Goal: Task Accomplishment & Management: Complete application form

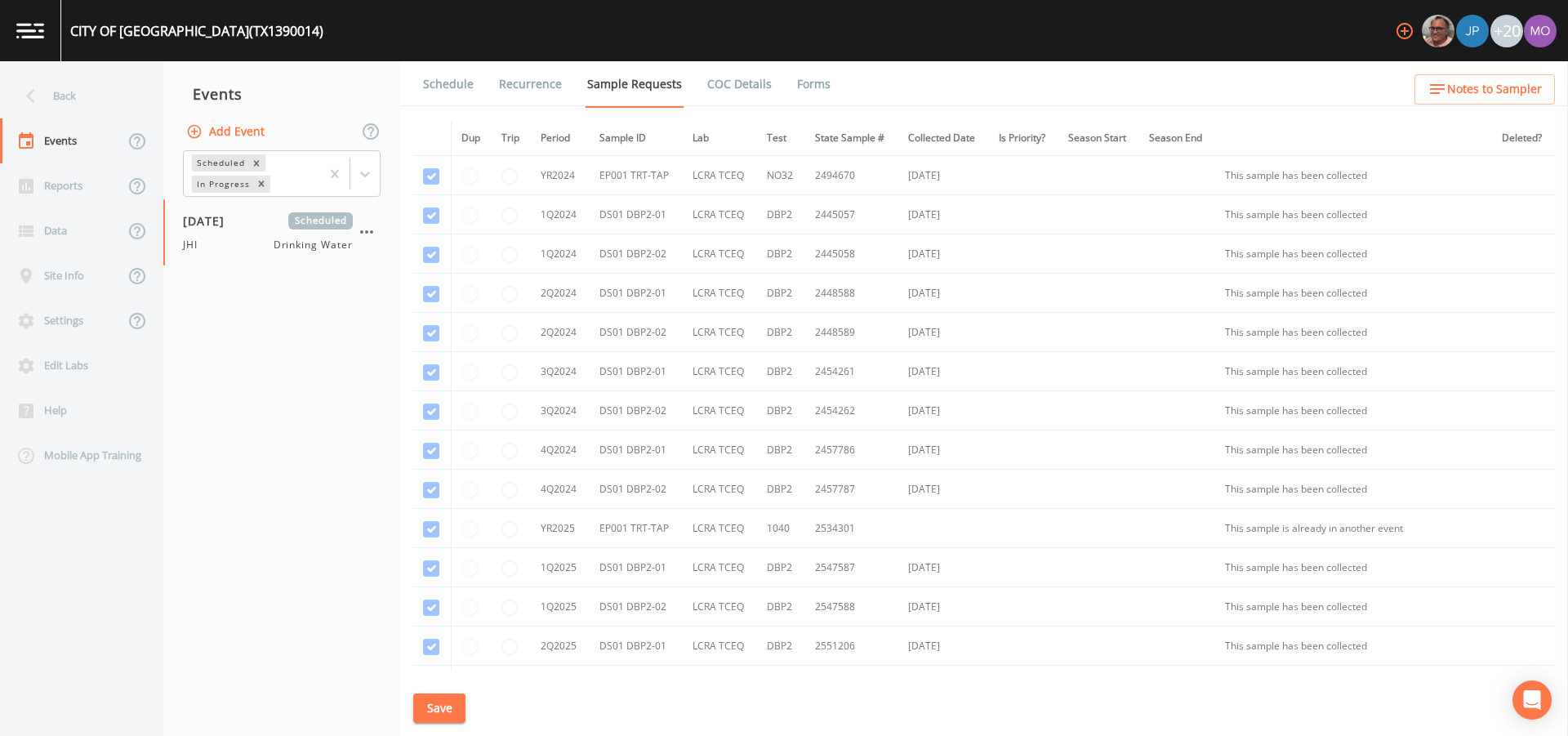
click at [76, 97] on div "Back" at bounding box center [74, 96] width 147 height 45
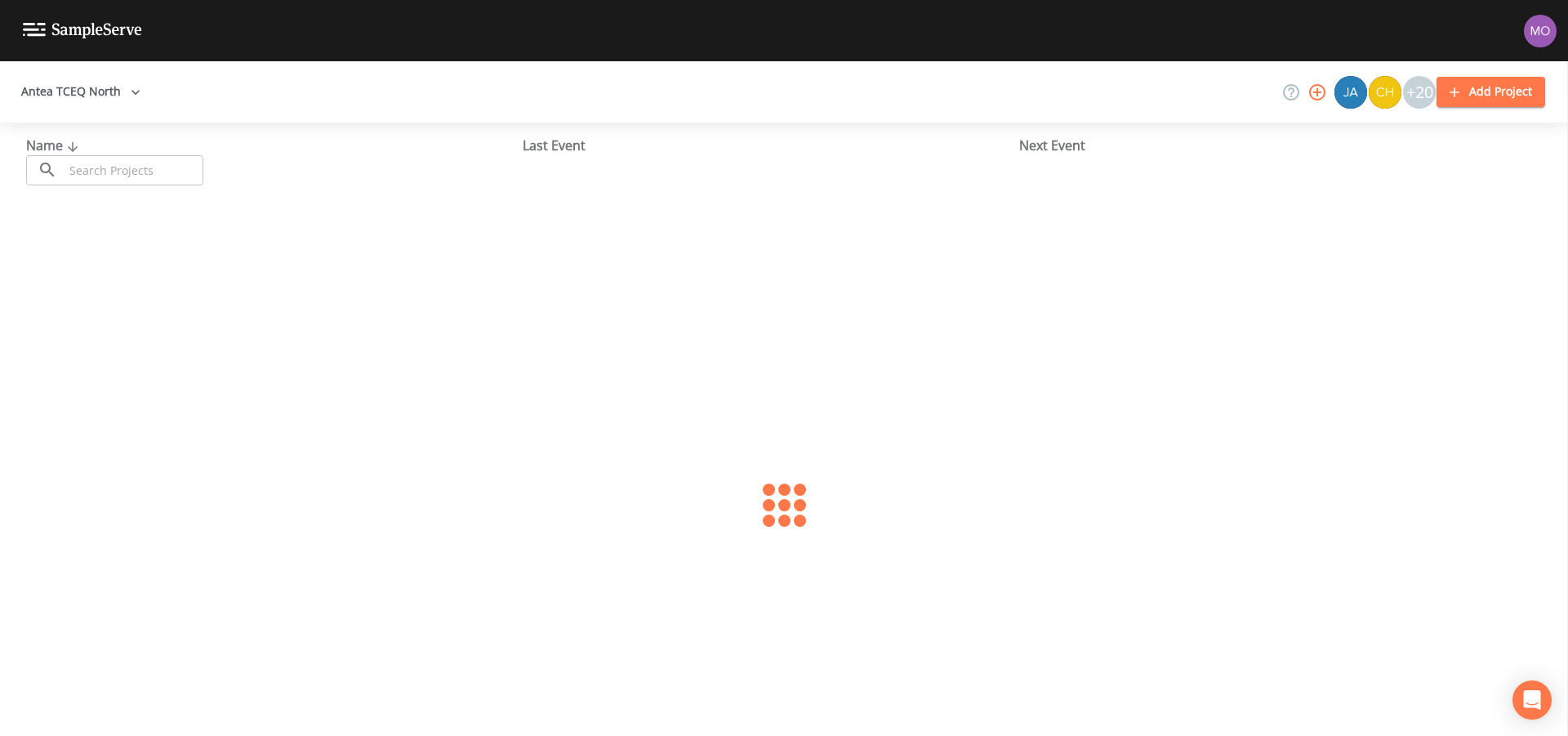
click at [92, 170] on input "text" at bounding box center [134, 169] width 139 height 30
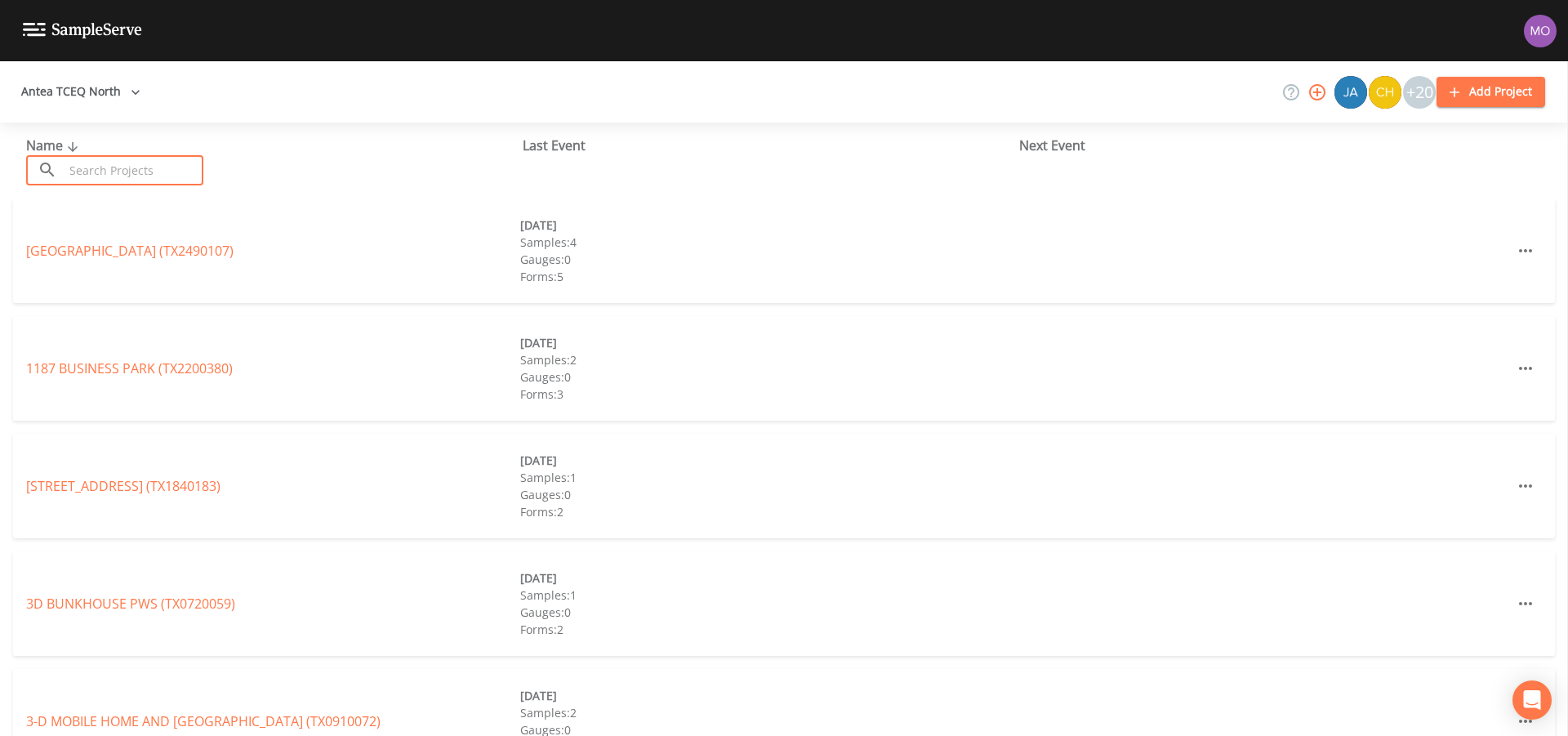
paste input "TX0910028"
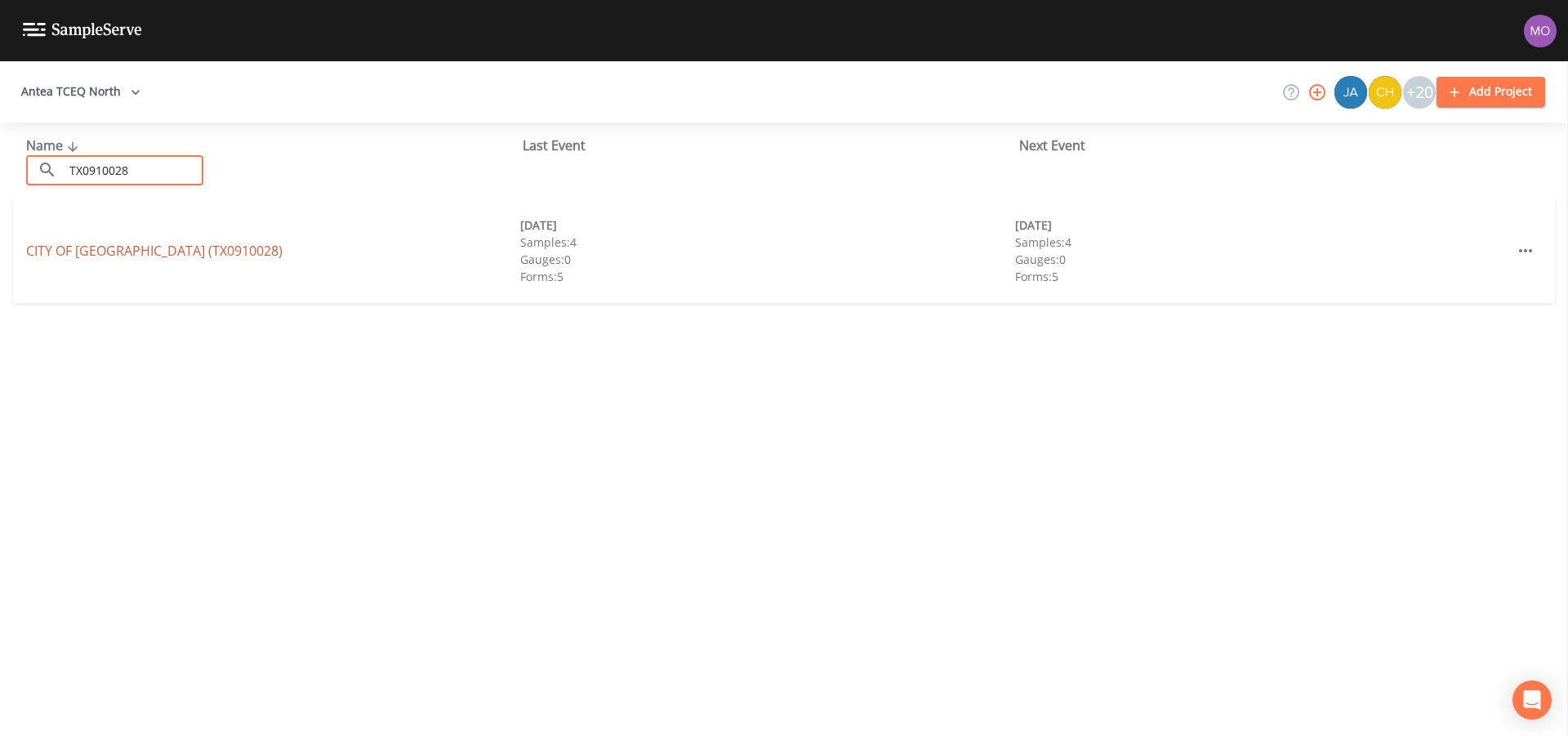
type input "TX0910028"
click at [75, 245] on link "CITY OF DORCHESTER (TX0910028)" at bounding box center [154, 251] width 256 height 18
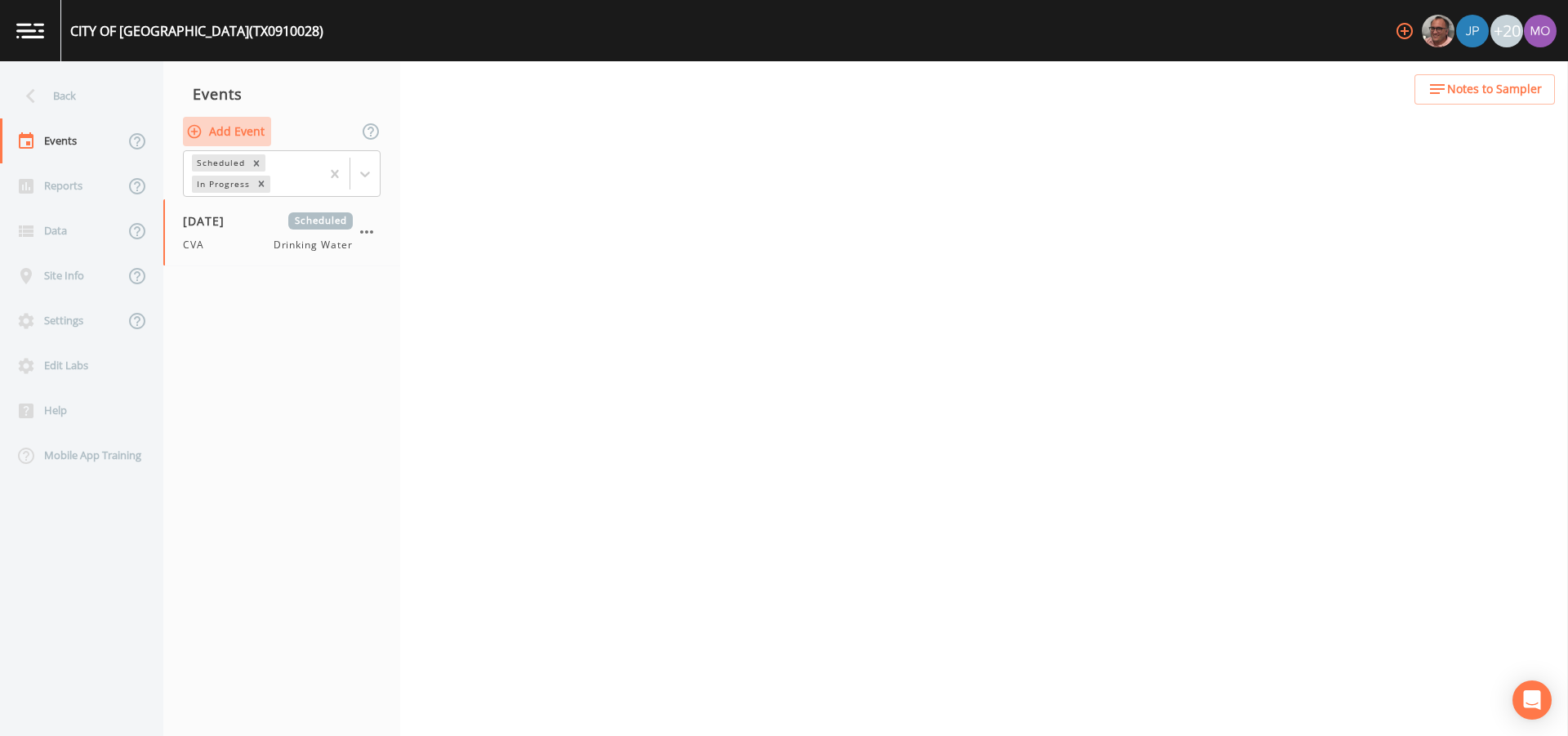
click at [229, 134] on button "Add Event" at bounding box center [226, 132] width 88 height 30
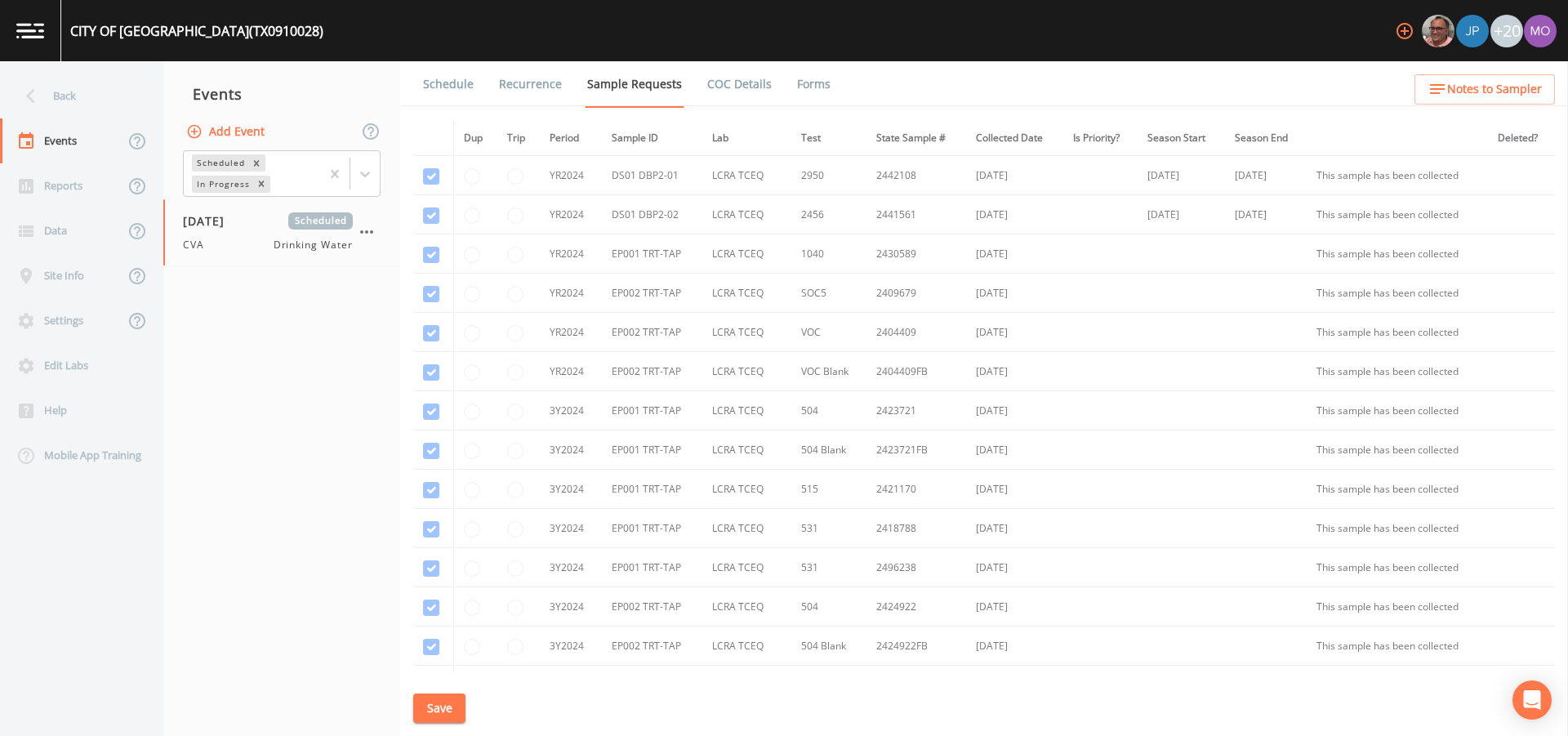
type input "CVA"
type input "2025-08-12"
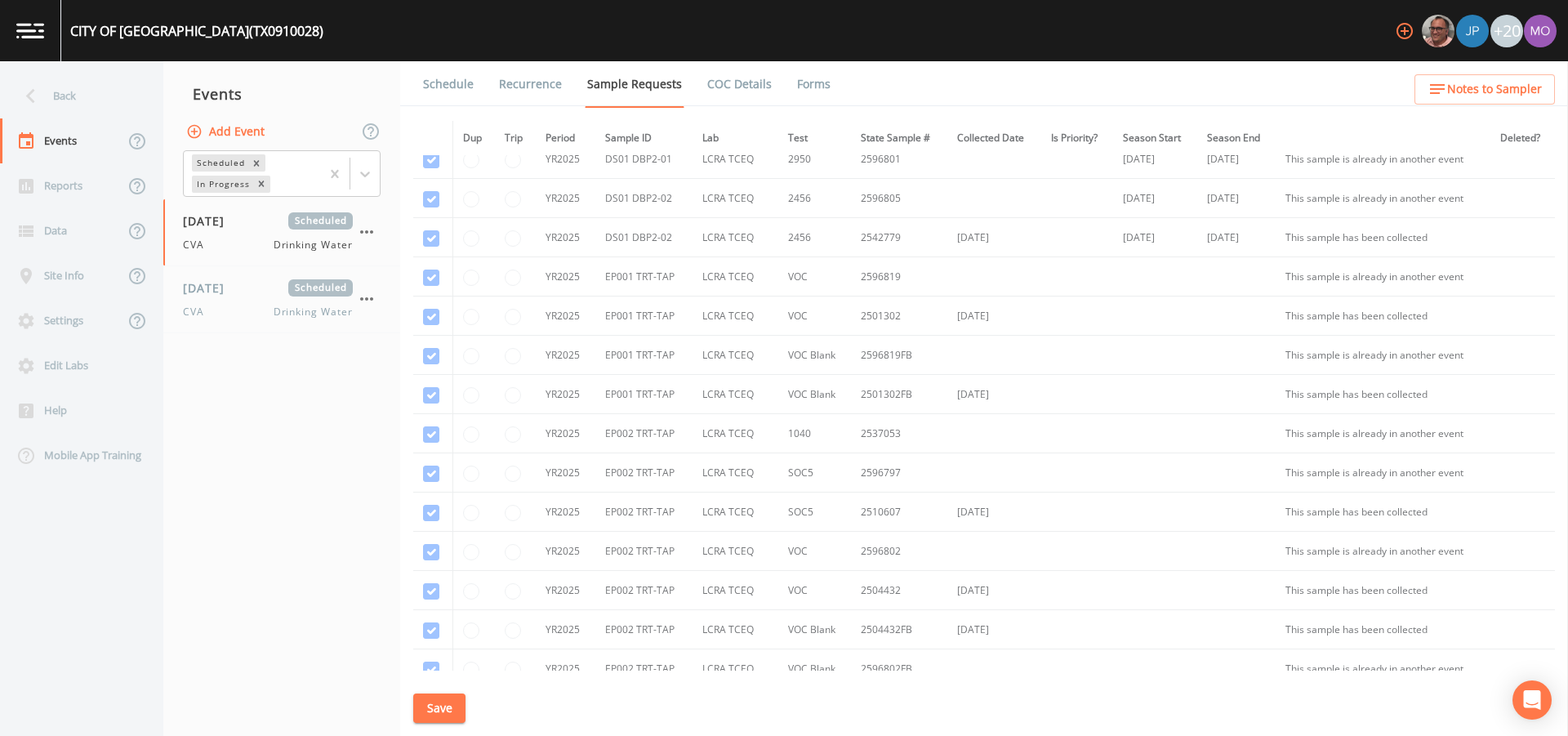
scroll to position [922, 0]
click at [264, 291] on div "08/12/2025 Scheduled" at bounding box center [268, 289] width 170 height 17
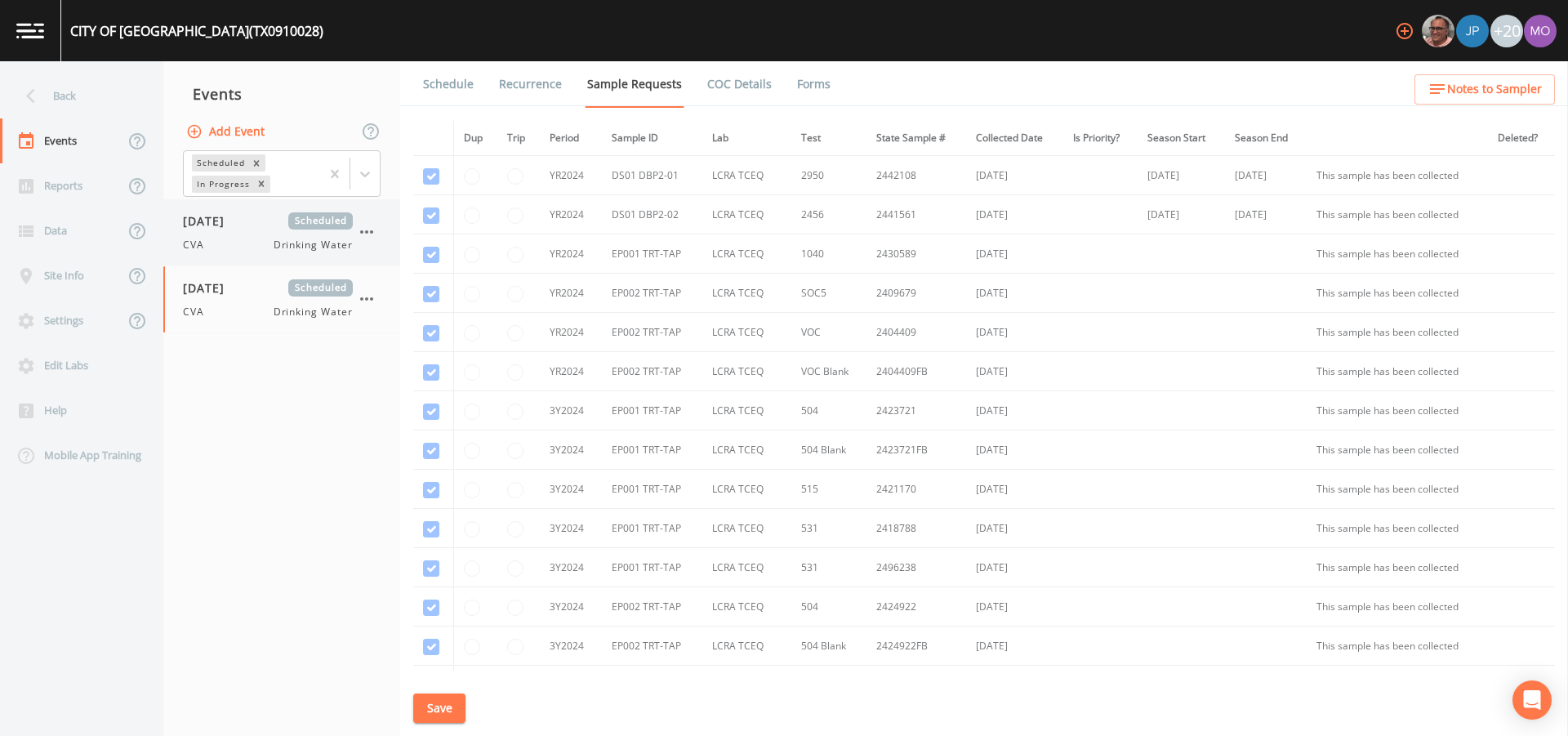
click at [250, 243] on div "CVA Drinking Water" at bounding box center [268, 245] width 170 height 15
click at [220, 296] on div "08/12/2025 Scheduled CVA Drinking Water" at bounding box center [268, 299] width 170 height 40
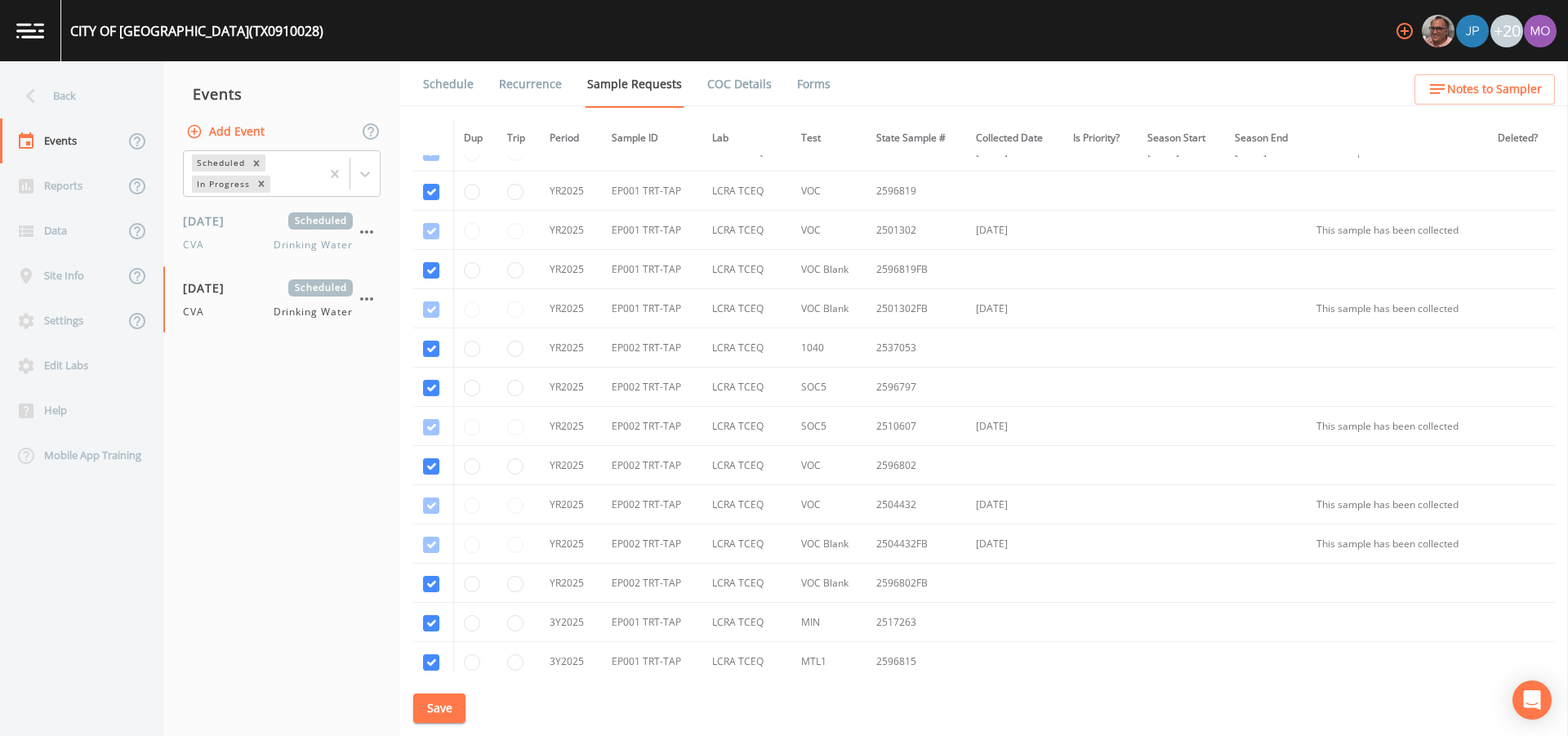
scroll to position [1185, 0]
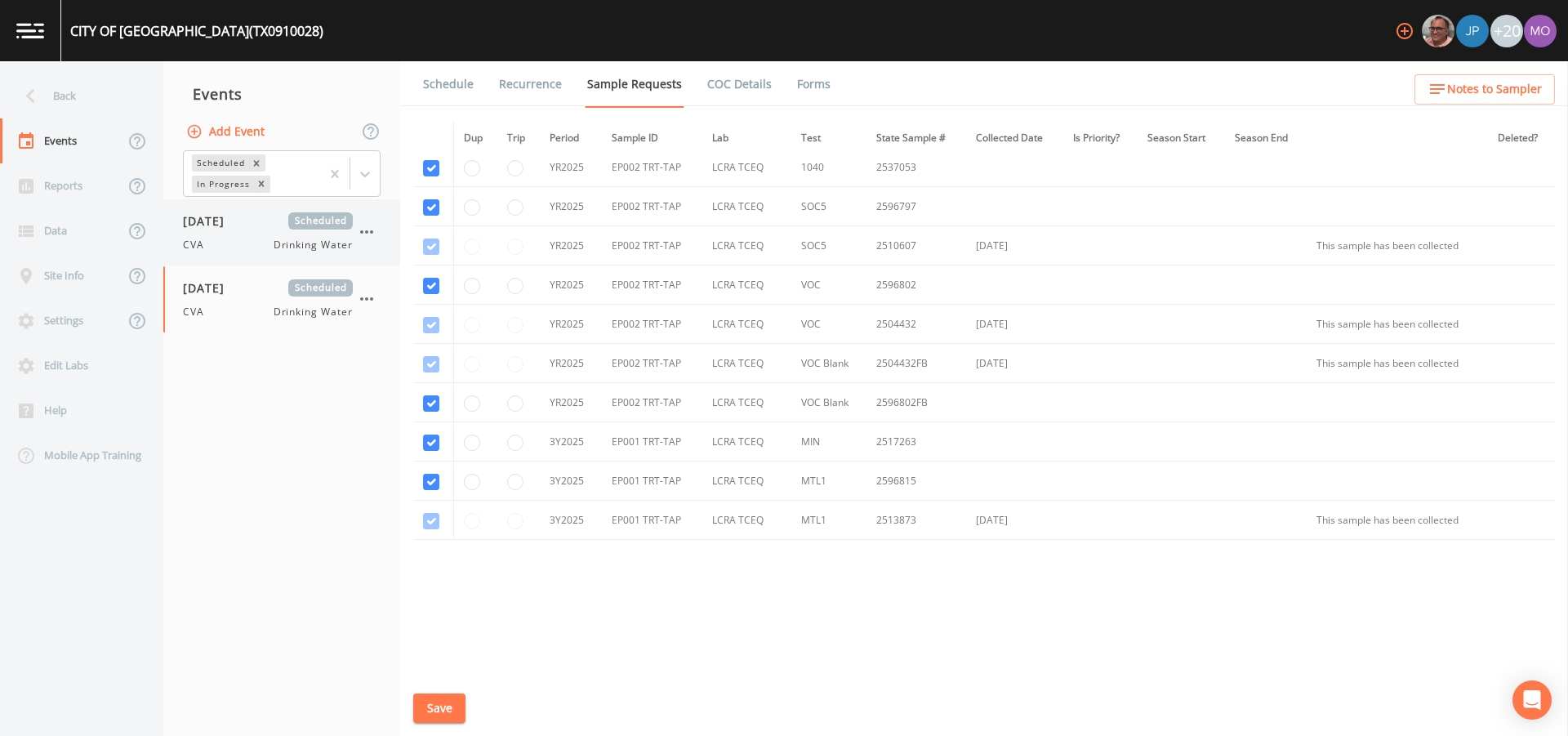
click at [270, 226] on div "08/12/2025 Scheduled" at bounding box center [268, 221] width 170 height 17
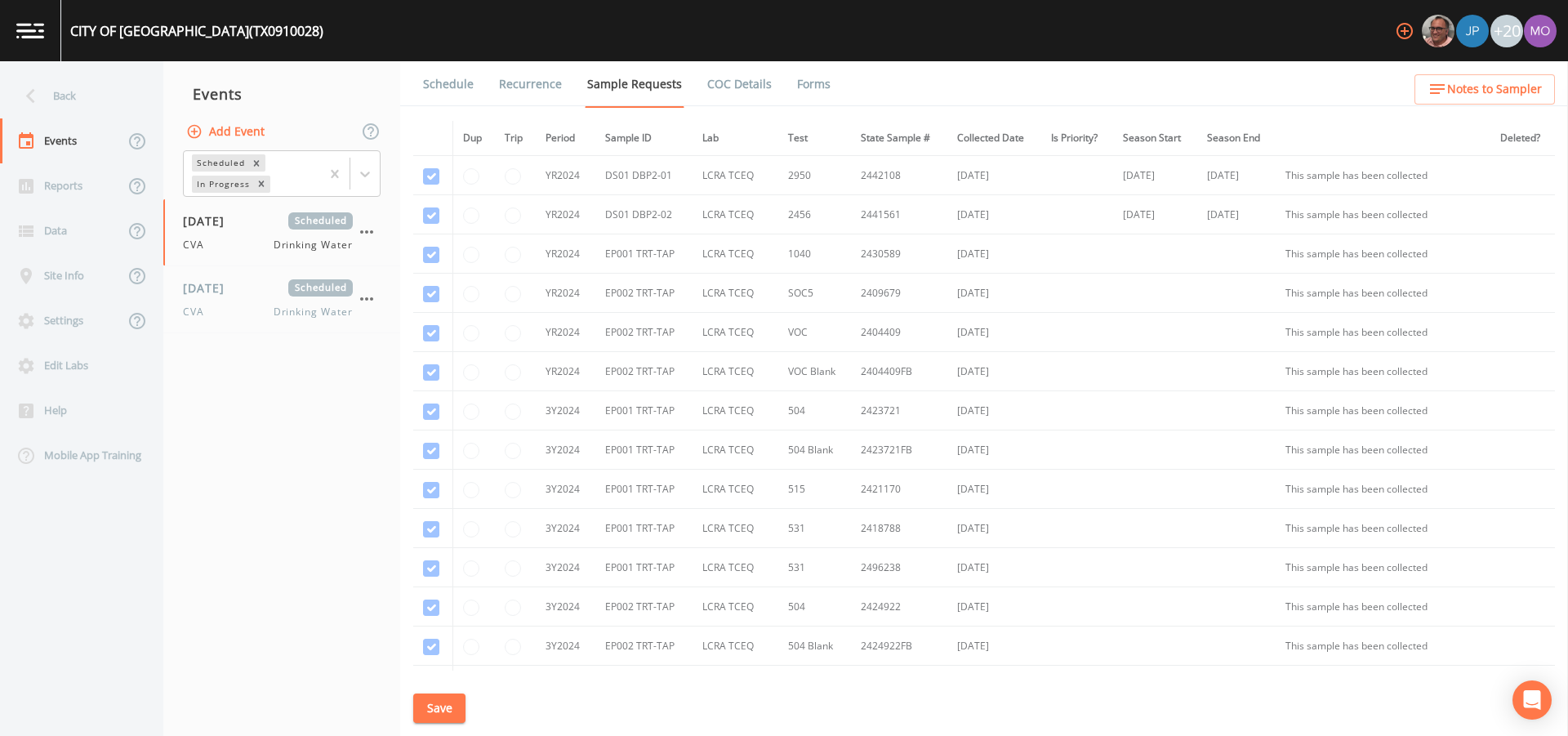
click at [813, 77] on link "Forms" at bounding box center [814, 83] width 39 height 46
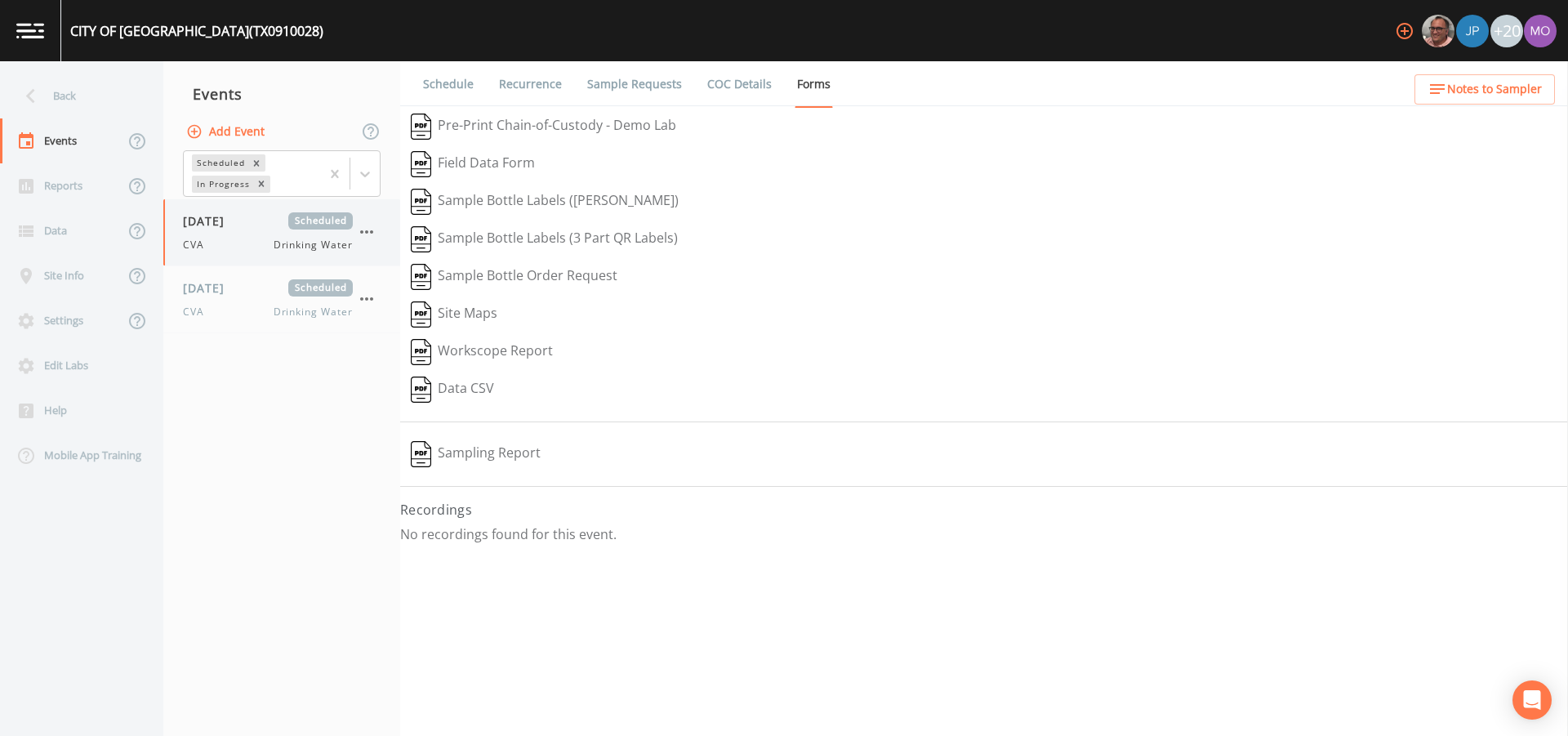
click at [366, 232] on icon "button" at bounding box center [367, 231] width 14 height 3
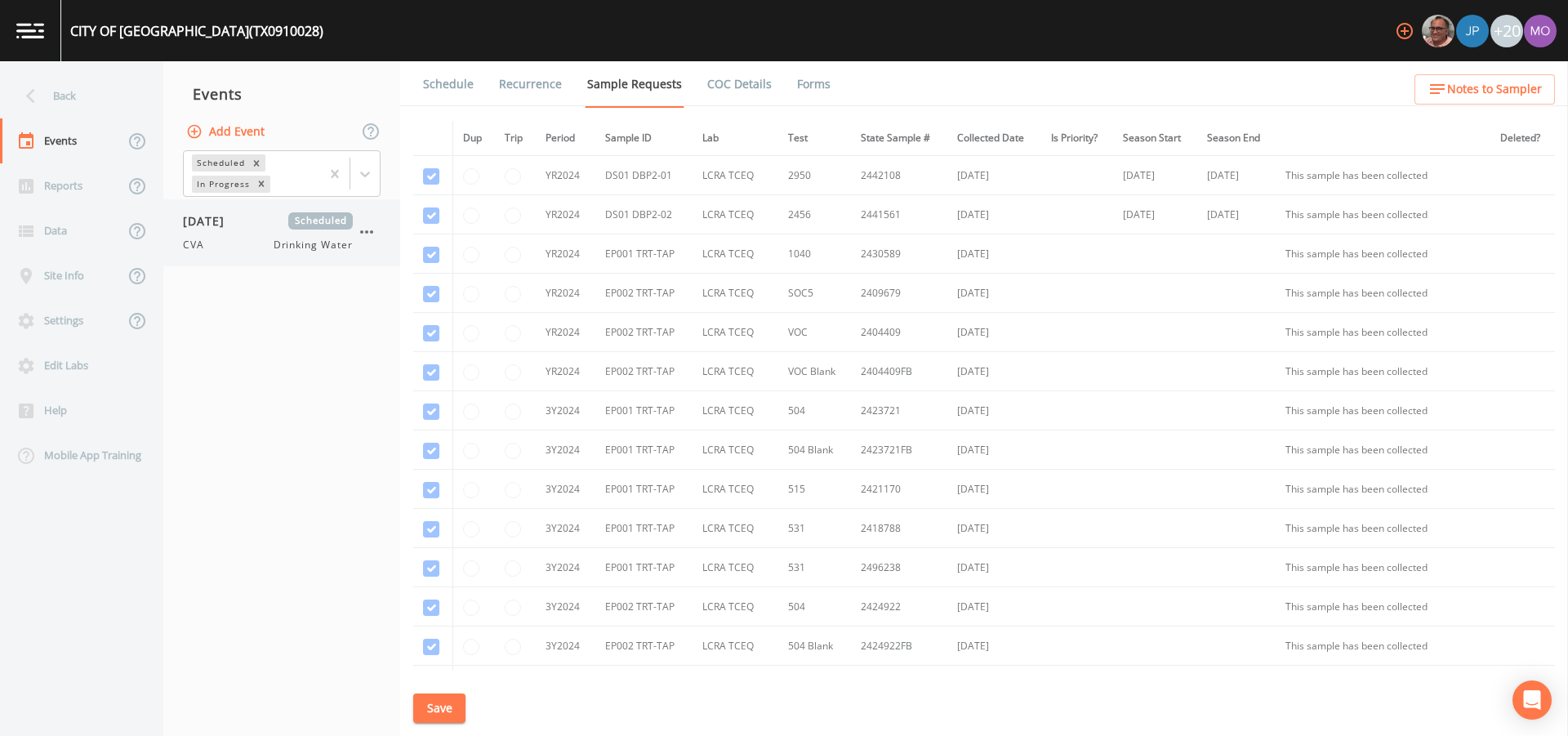
click at [247, 239] on div "CVA Drinking Water" at bounding box center [268, 245] width 170 height 15
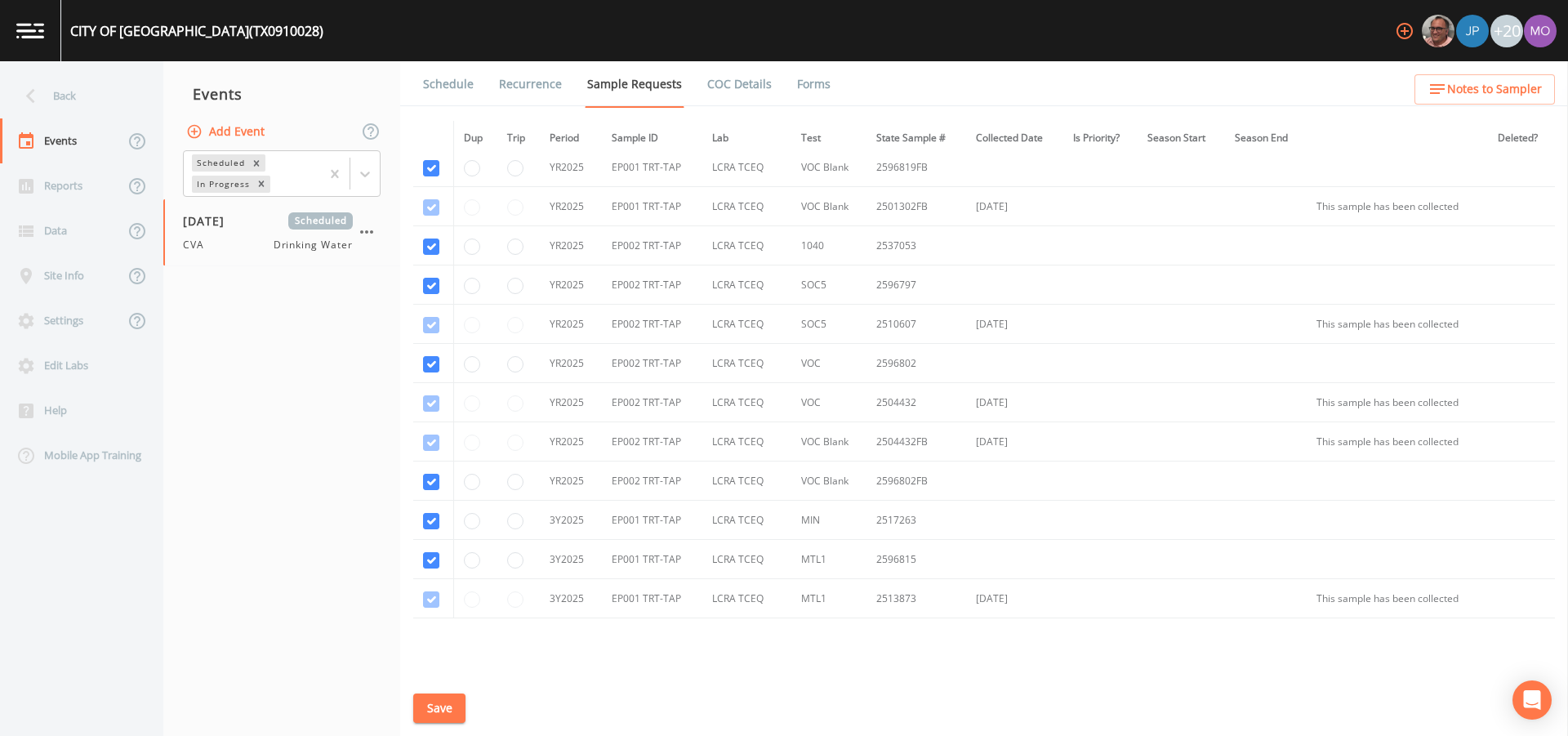
scroll to position [1098, 0]
click at [519, 333] on td at bounding box center [519, 332] width 43 height 40
radio input "true"
click at [425, 714] on button "Save" at bounding box center [439, 708] width 52 height 30
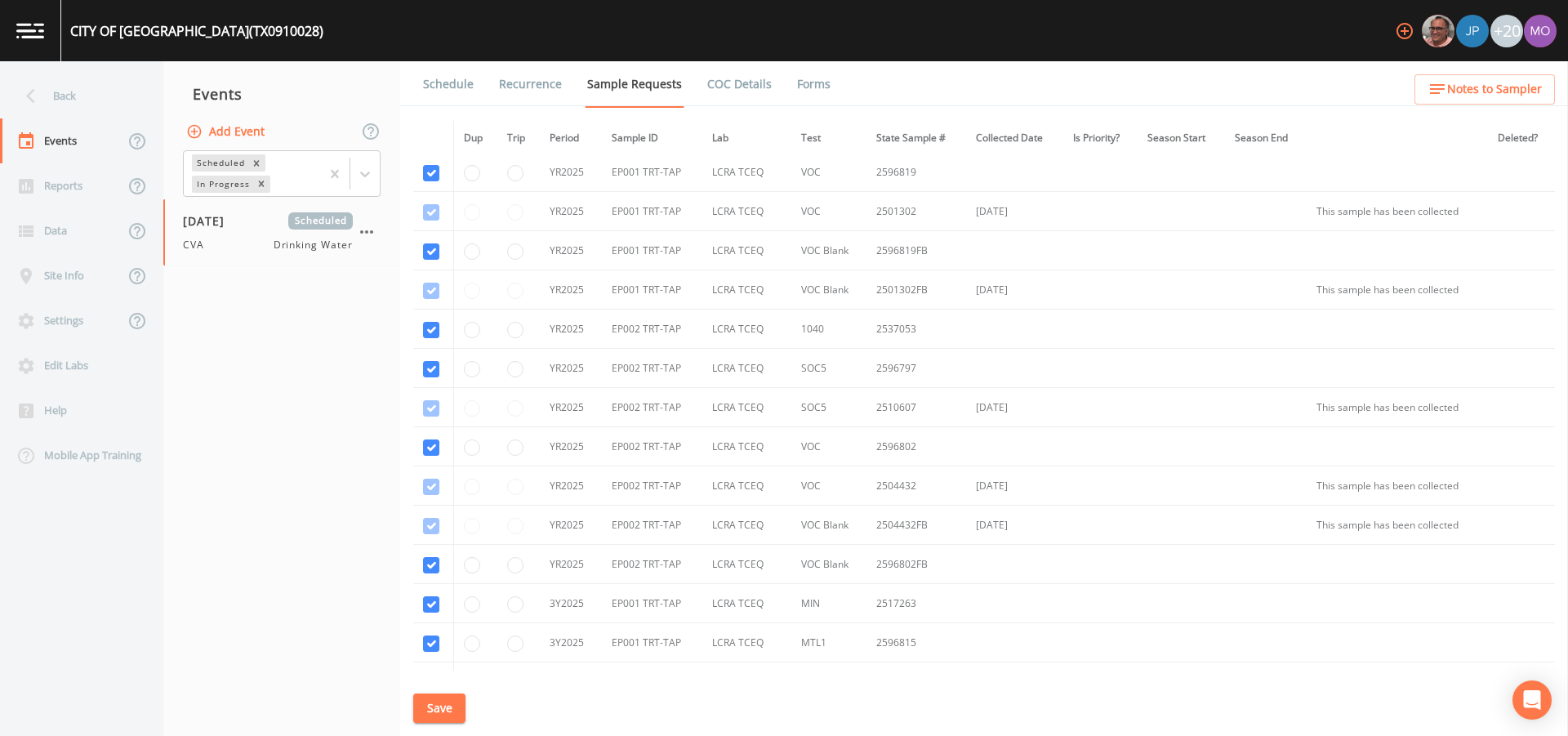
scroll to position [1185, 0]
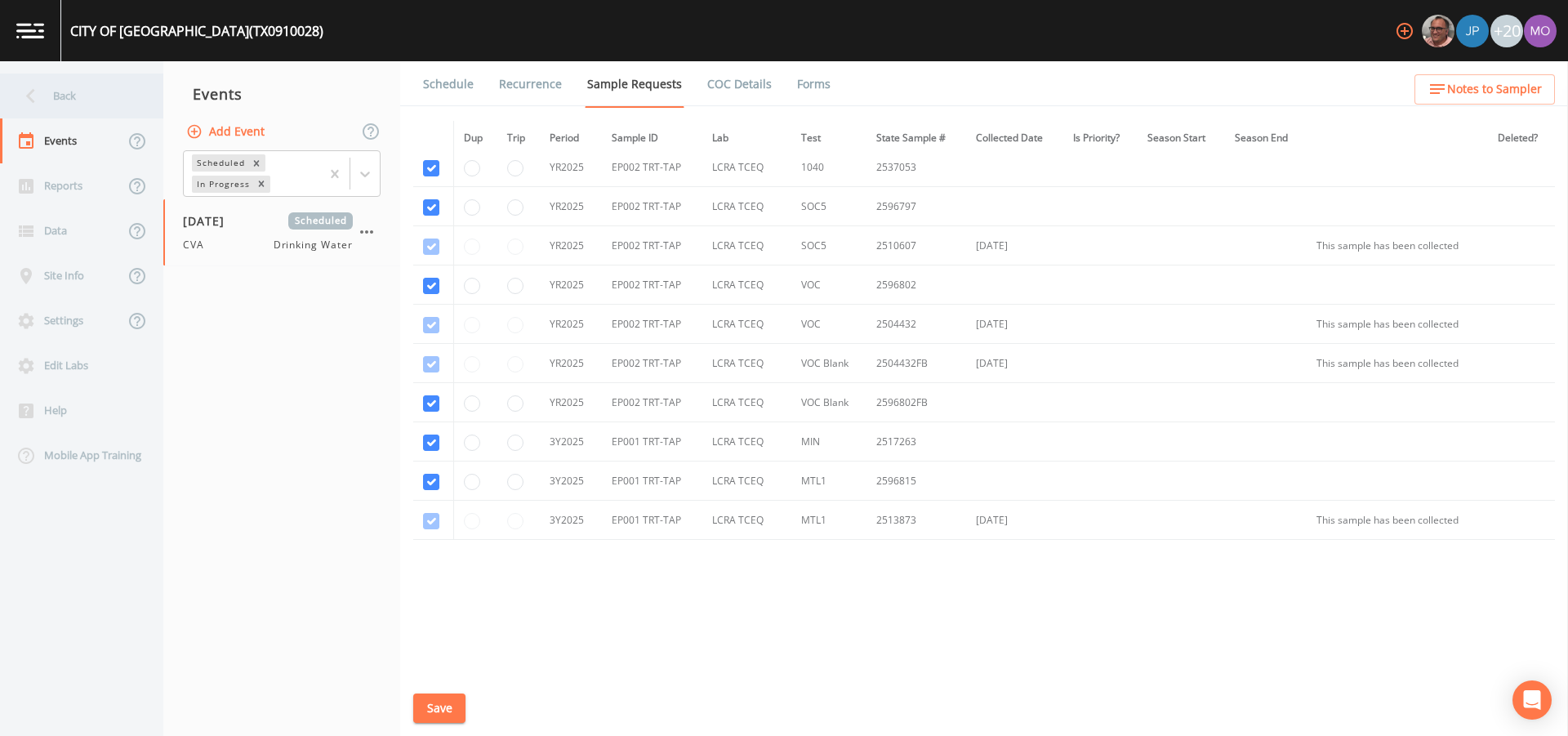
click at [79, 95] on div "Back" at bounding box center [74, 96] width 147 height 45
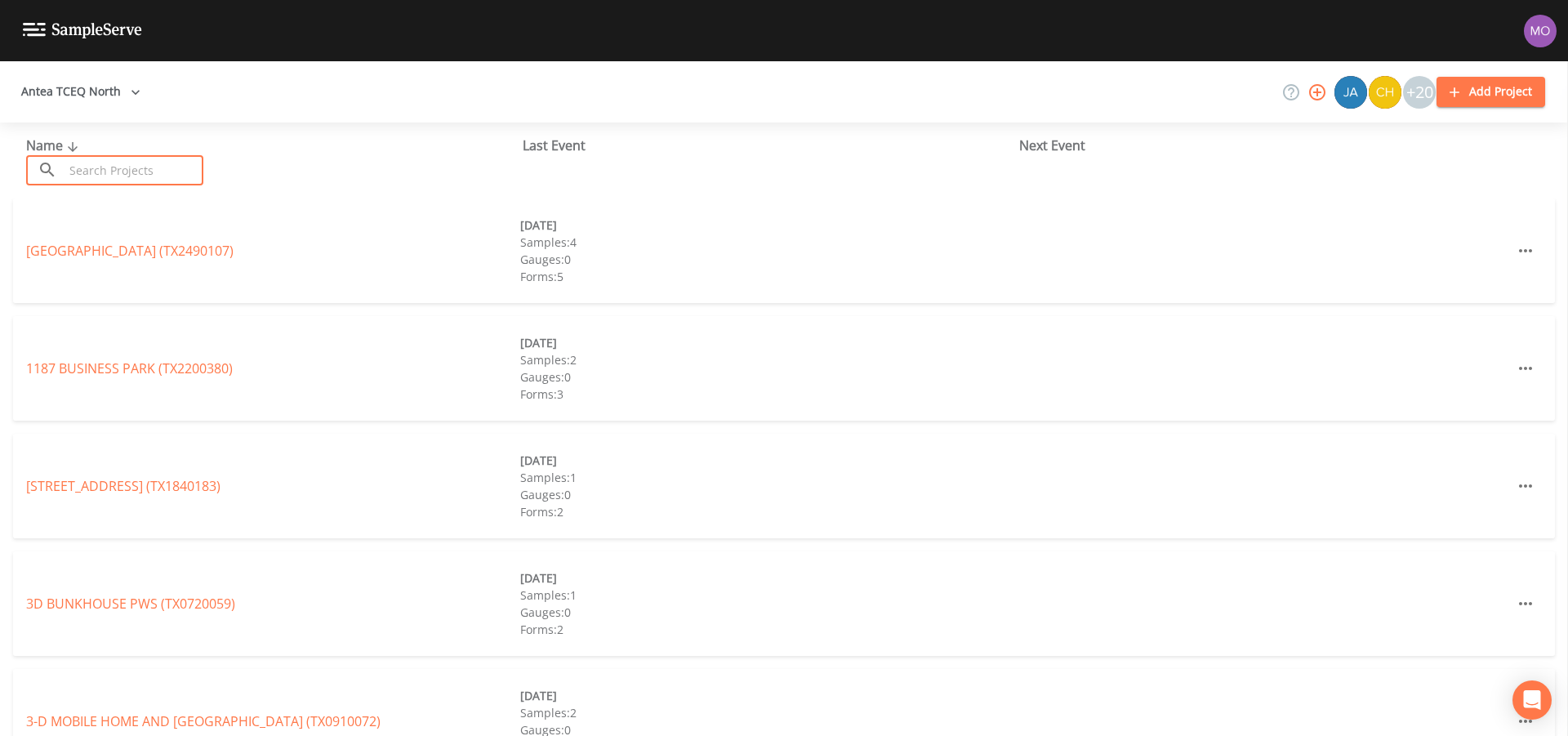
click at [107, 168] on input "text" at bounding box center [134, 169] width 139 height 30
paste input "TX1390014"
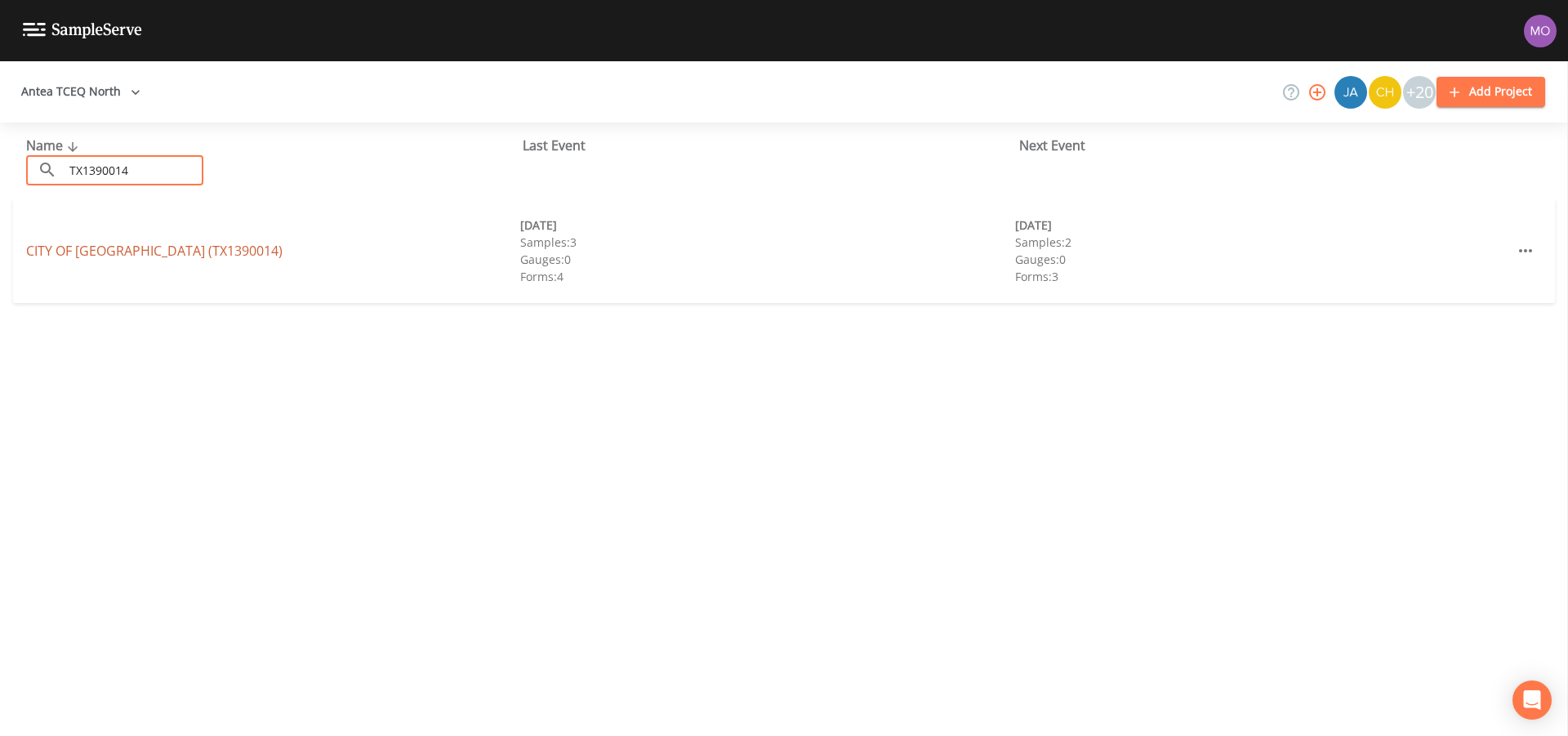
type input "TX1390014"
click at [116, 247] on link "CITY OF [GEOGRAPHIC_DATA] (TX1390014)" at bounding box center [154, 251] width 256 height 18
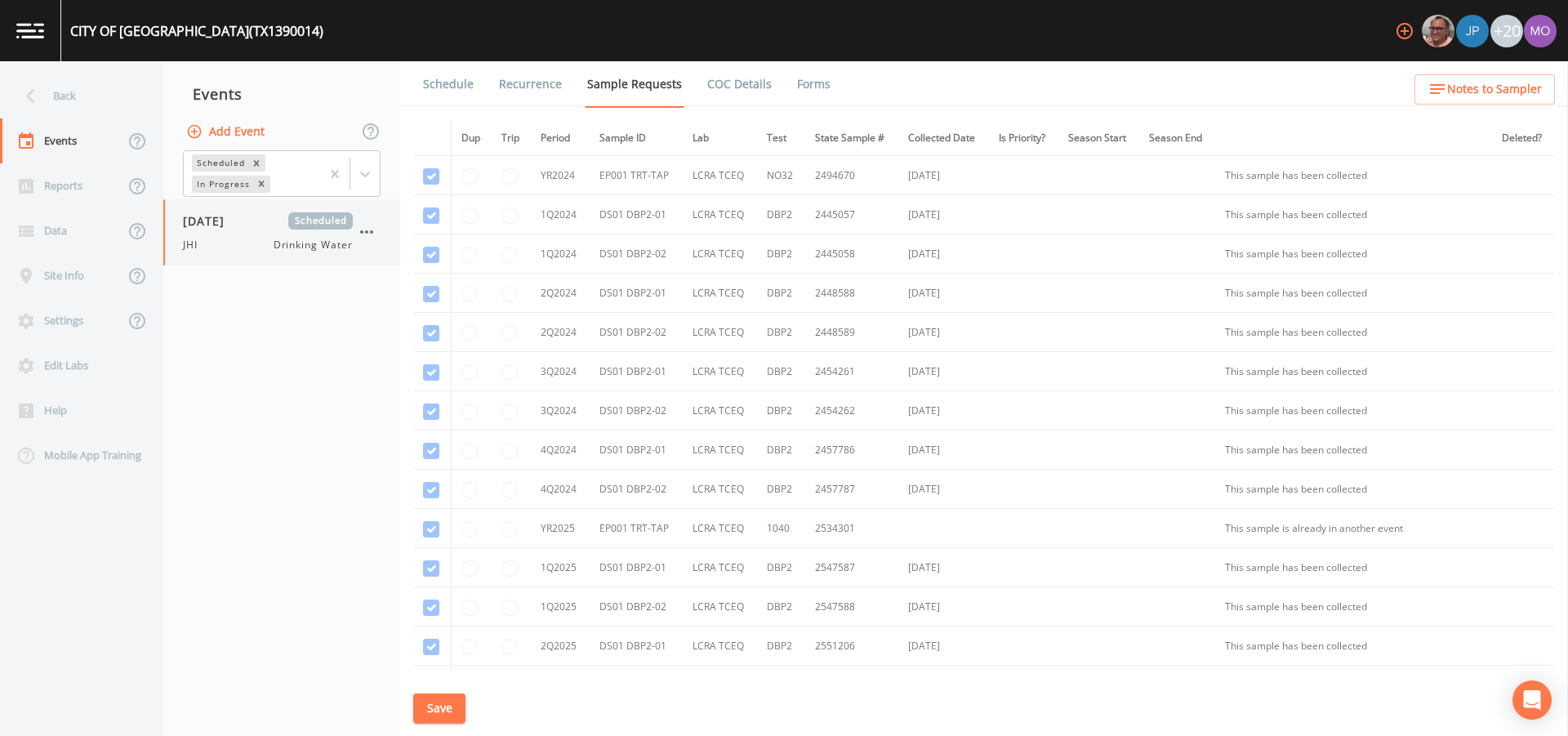
click at [222, 230] on div "[DATE] Scheduled JHI Drinking Water" at bounding box center [268, 231] width 170 height 40
